Goal: Information Seeking & Learning: Learn about a topic

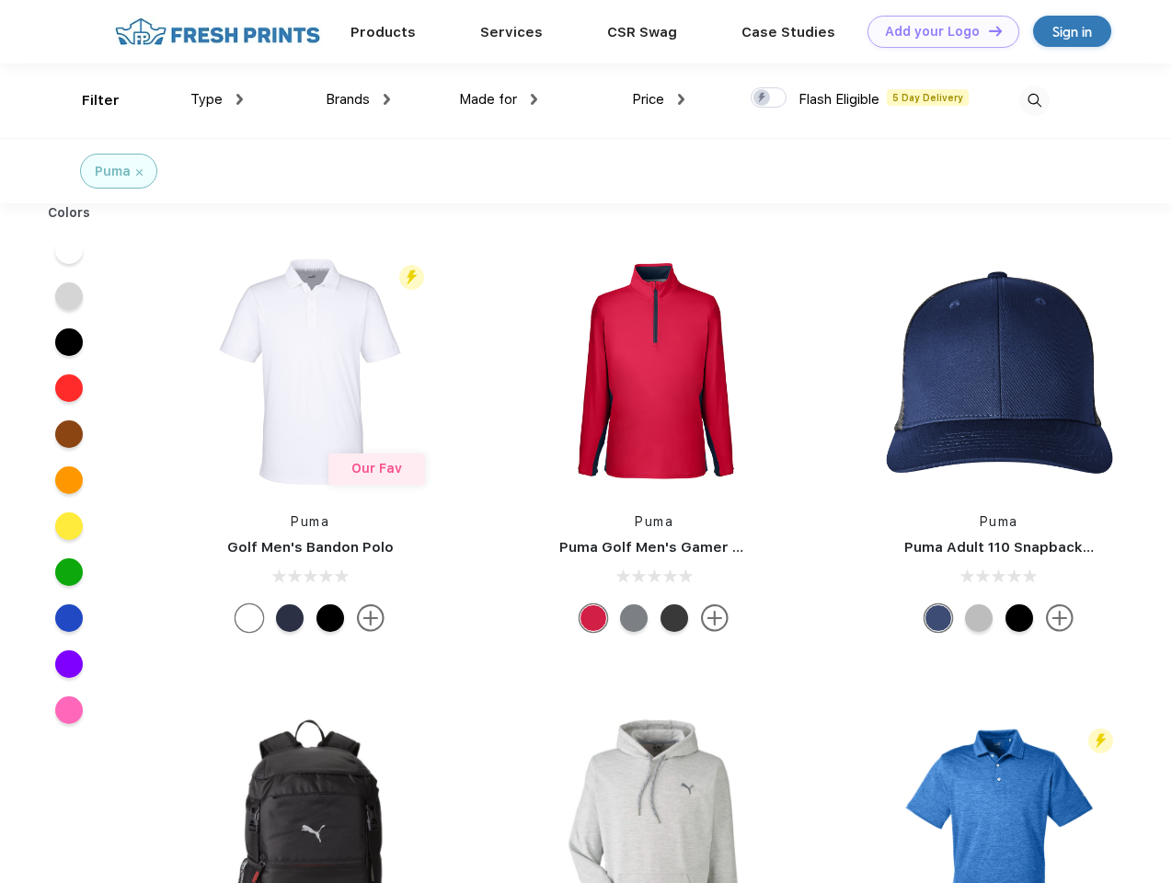
scroll to position [1, 0]
click at [937, 31] on link "Add your Logo Design Tool" at bounding box center [944, 32] width 152 height 32
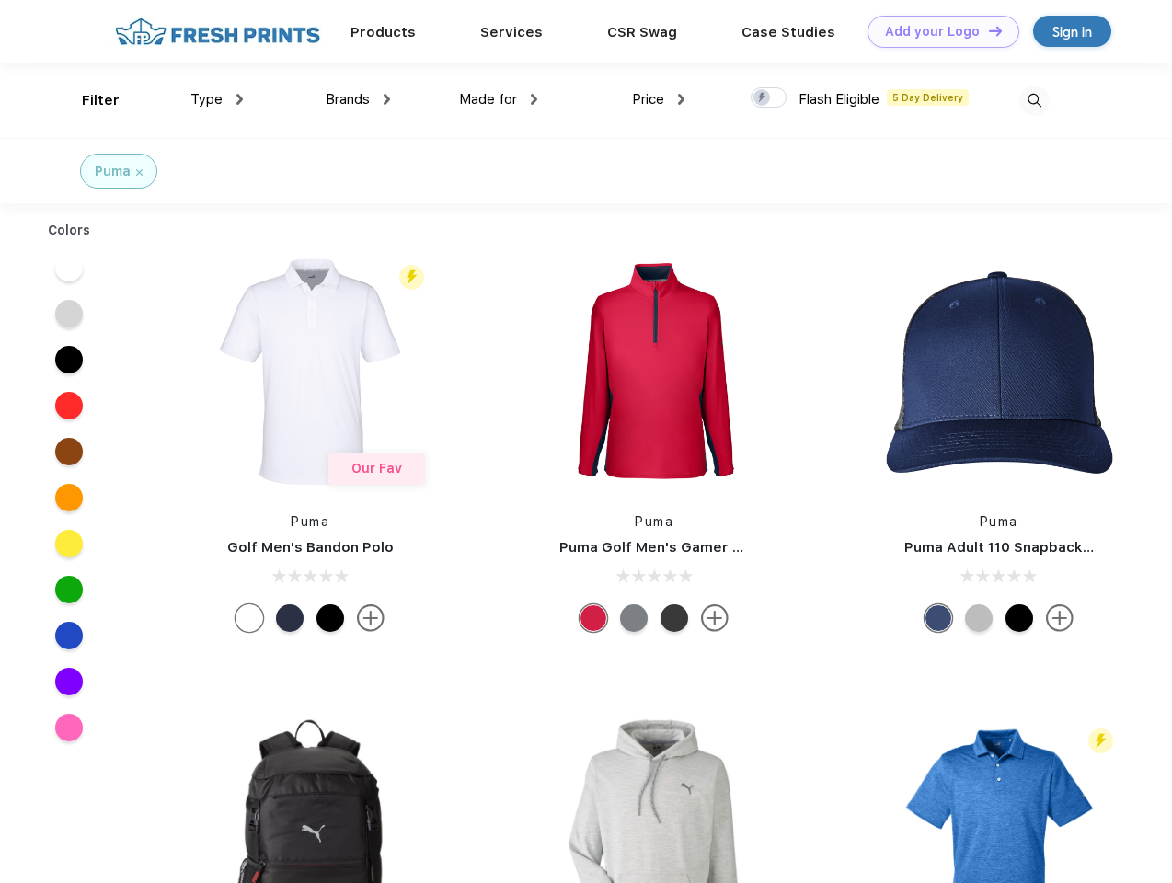
click at [0, 0] on div "Design Tool" at bounding box center [0, 0] width 0 height 0
click at [987, 30] on link "Add your Logo Design Tool" at bounding box center [944, 32] width 152 height 32
click at [88, 100] on div "Filter" at bounding box center [101, 100] width 38 height 21
click at [217, 99] on span "Type" at bounding box center [206, 99] width 32 height 17
click at [358, 99] on span "Brands" at bounding box center [348, 99] width 44 height 17
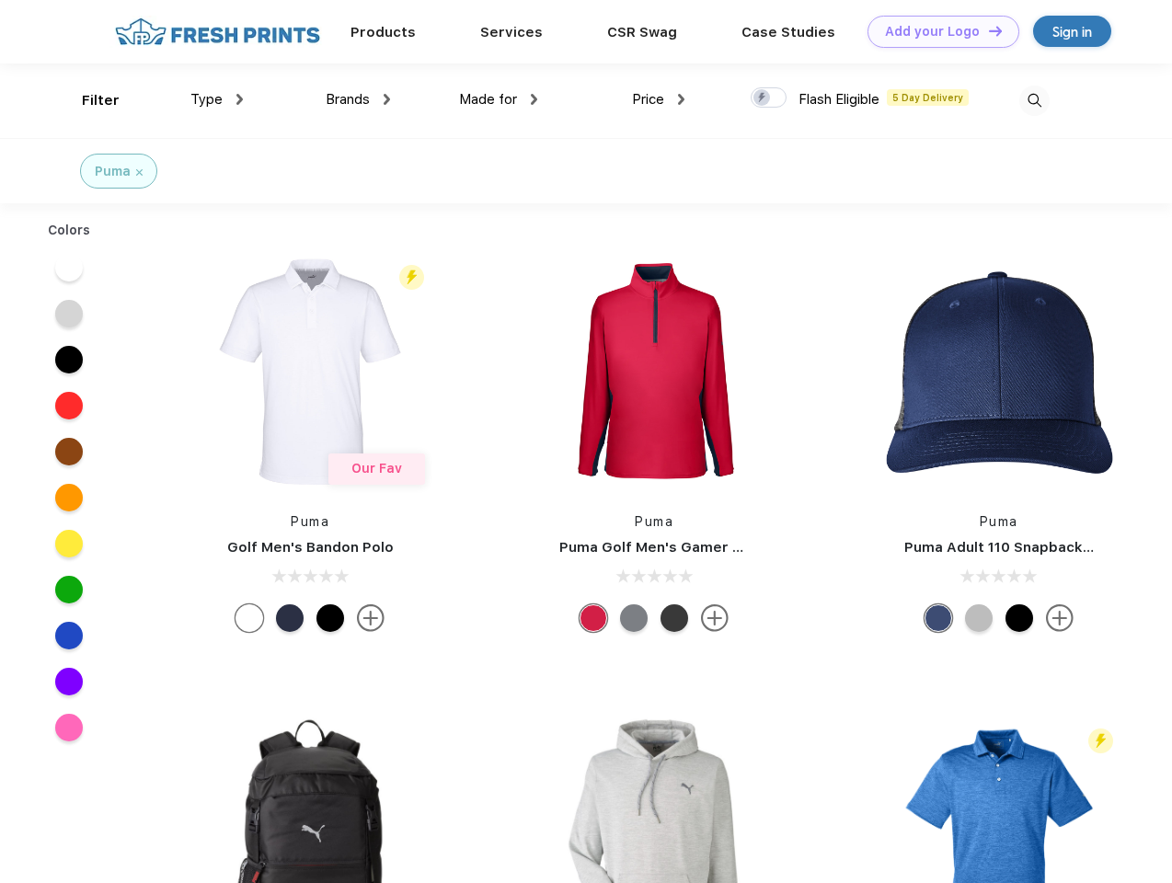
click at [499, 99] on span "Made for" at bounding box center [488, 99] width 58 height 17
click at [659, 99] on span "Price" at bounding box center [648, 99] width 32 height 17
click at [769, 98] on div at bounding box center [769, 97] width 36 height 20
click at [763, 98] on input "checkbox" at bounding box center [757, 92] width 12 height 12
click at [1034, 100] on img at bounding box center [1034, 101] width 30 height 30
